Goal: Transaction & Acquisition: Purchase product/service

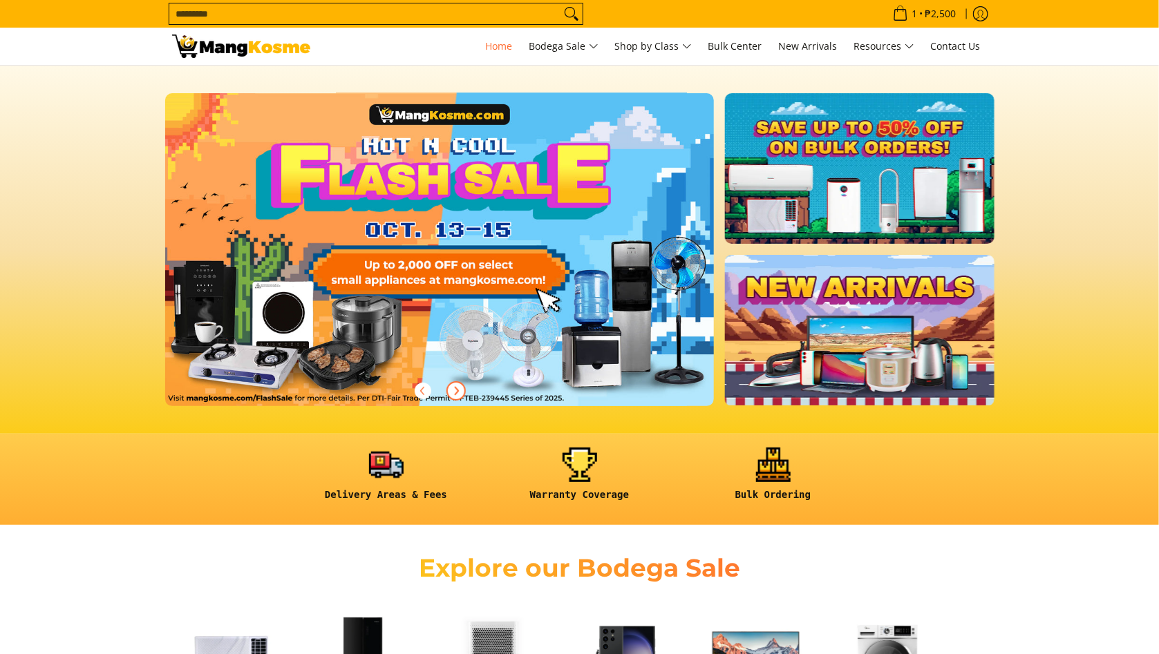
click at [455, 390] on icon "Next" at bounding box center [455, 391] width 11 height 11
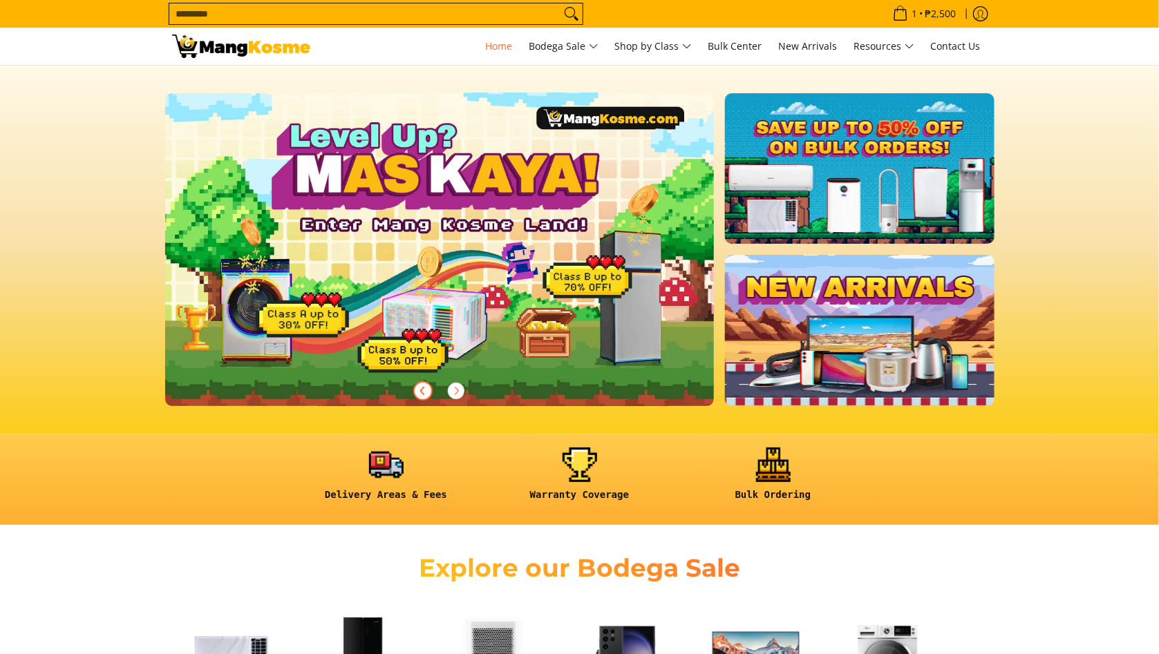
click at [425, 390] on icon "Previous" at bounding box center [422, 391] width 11 height 11
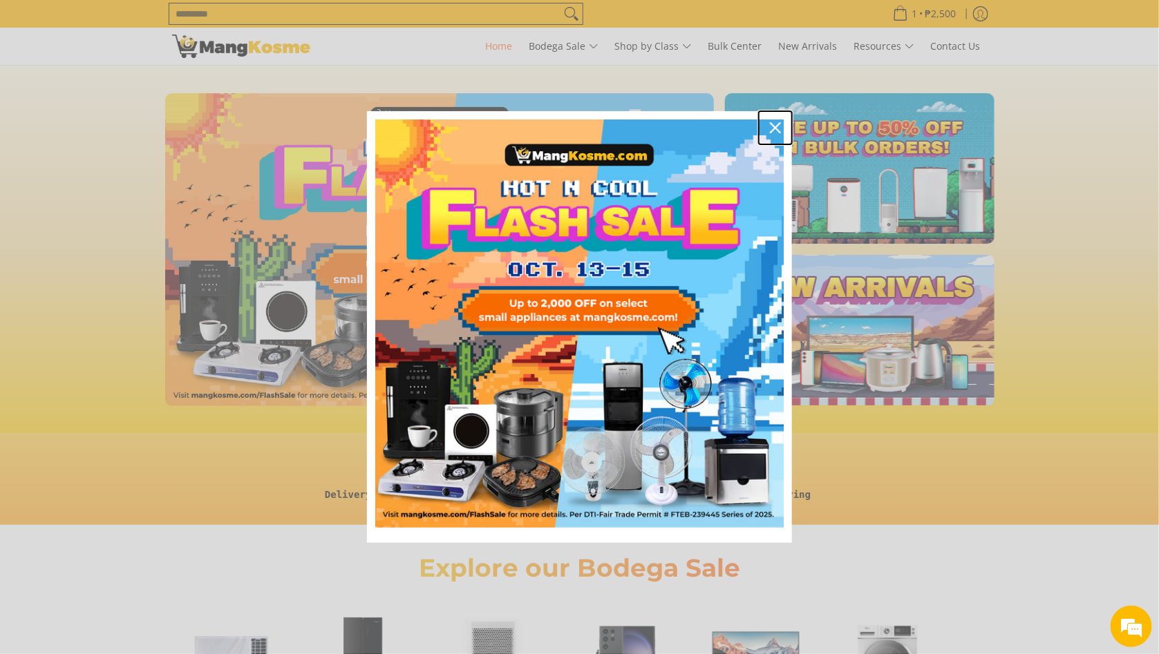
click at [775, 126] on icon "close icon" at bounding box center [775, 127] width 11 height 11
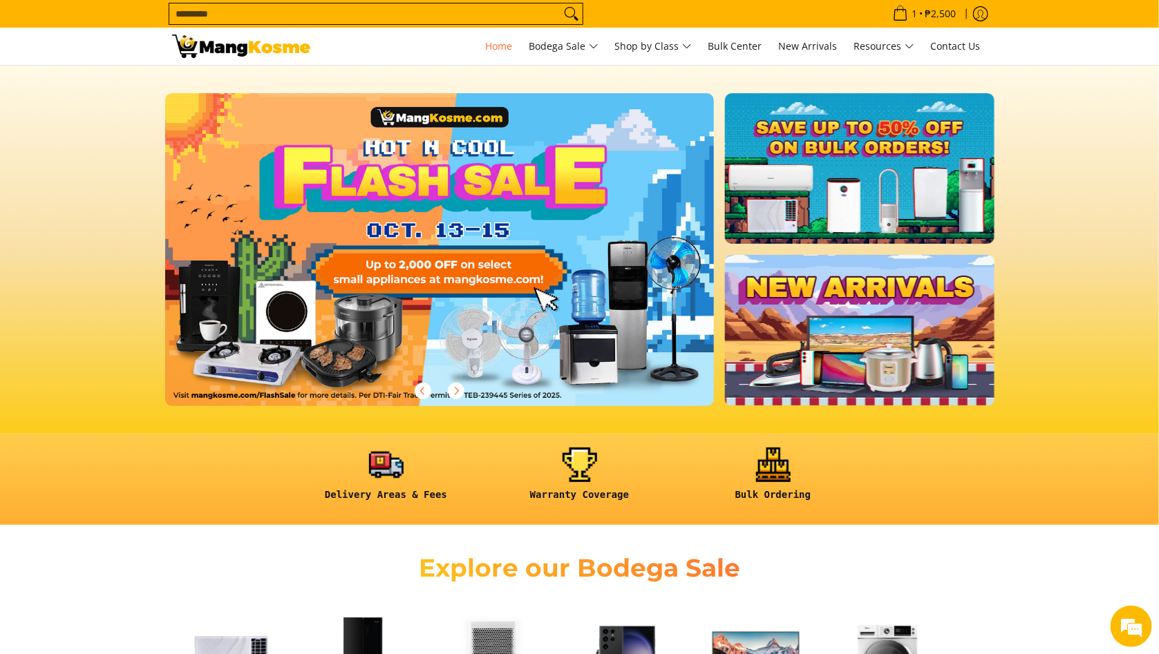
click at [390, 17] on input "Search..." at bounding box center [364, 13] width 391 height 21
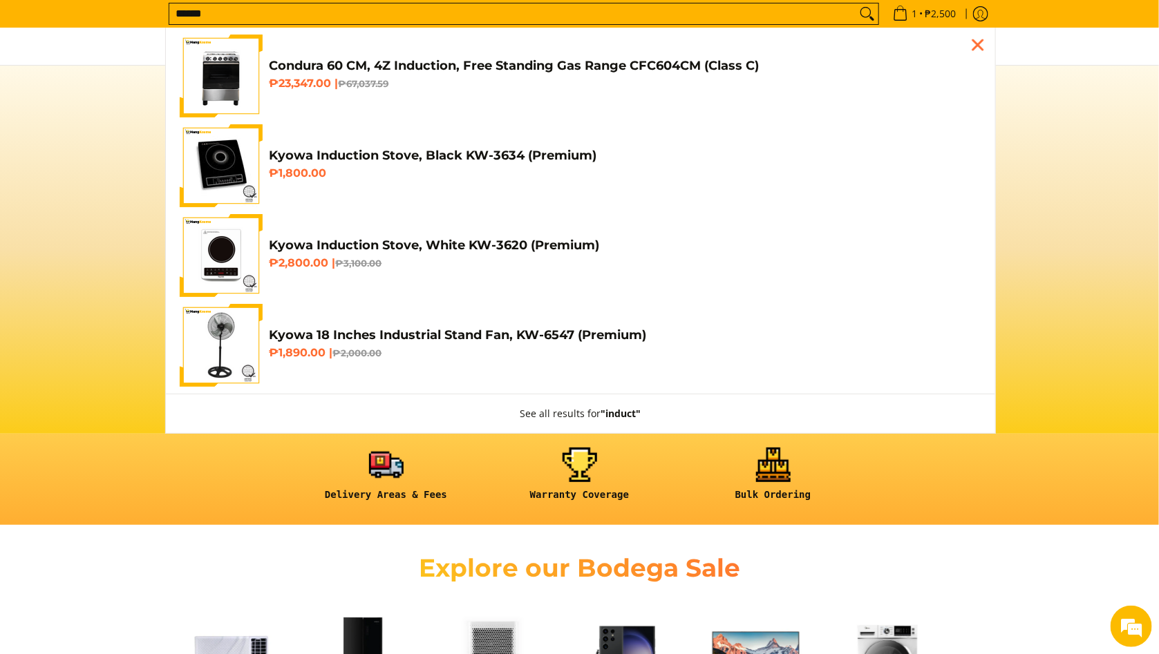
type input "******"
click at [417, 151] on h4 "Kyowa Induction Stove, Black KW-3634 (Premium)" at bounding box center [625, 156] width 712 height 16
